Goal: Book appointment/travel/reservation

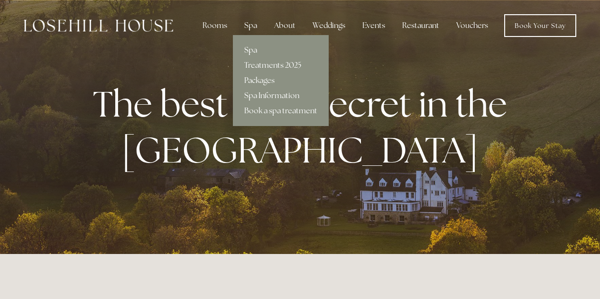
click at [252, 56] on link "Spa" at bounding box center [281, 50] width 96 height 15
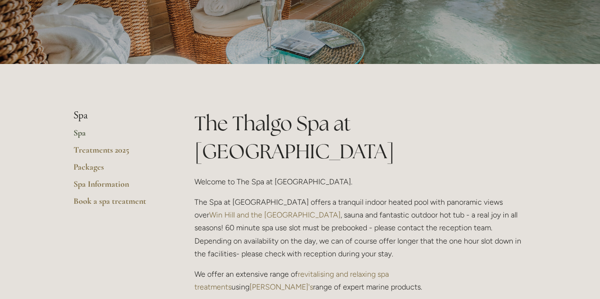
scroll to position [132, 0]
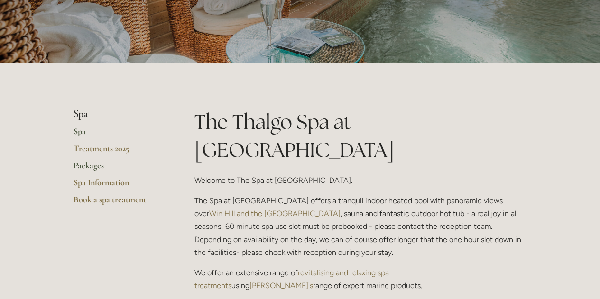
click at [86, 173] on link "Packages" at bounding box center [119, 168] width 91 height 17
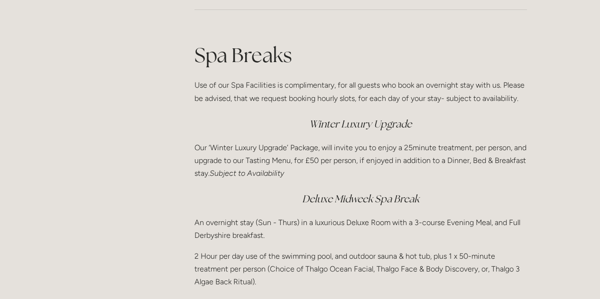
scroll to position [1242, 0]
